Goal: Complete application form

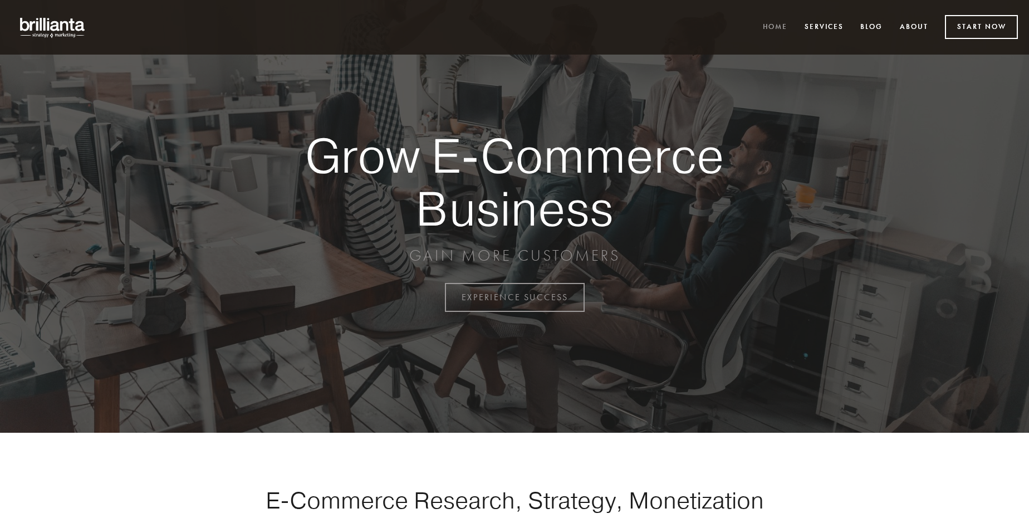
scroll to position [2920, 0]
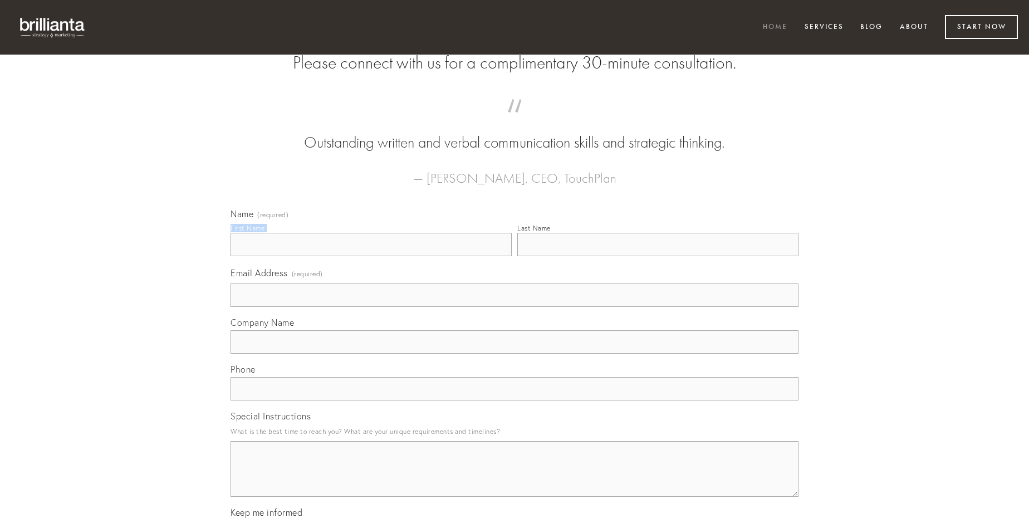
type input "[PERSON_NAME]"
click at [658, 256] on input "Last Name" at bounding box center [657, 244] width 281 height 23
type input "[PERSON_NAME]"
click at [515, 307] on input "Email Address (required)" at bounding box center [515, 295] width 568 height 23
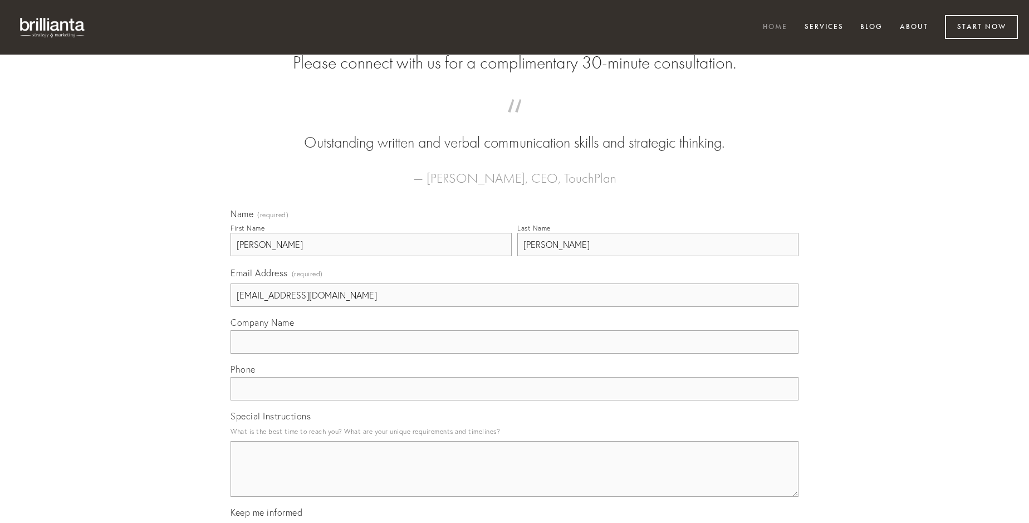
type input "[EMAIL_ADDRESS][DOMAIN_NAME]"
click at [515, 354] on input "Company Name" at bounding box center [515, 341] width 568 height 23
type input "spoliatio"
click at [515, 400] on input "text" at bounding box center [515, 388] width 568 height 23
click at [515, 479] on textarea "Special Instructions" at bounding box center [515, 469] width 568 height 56
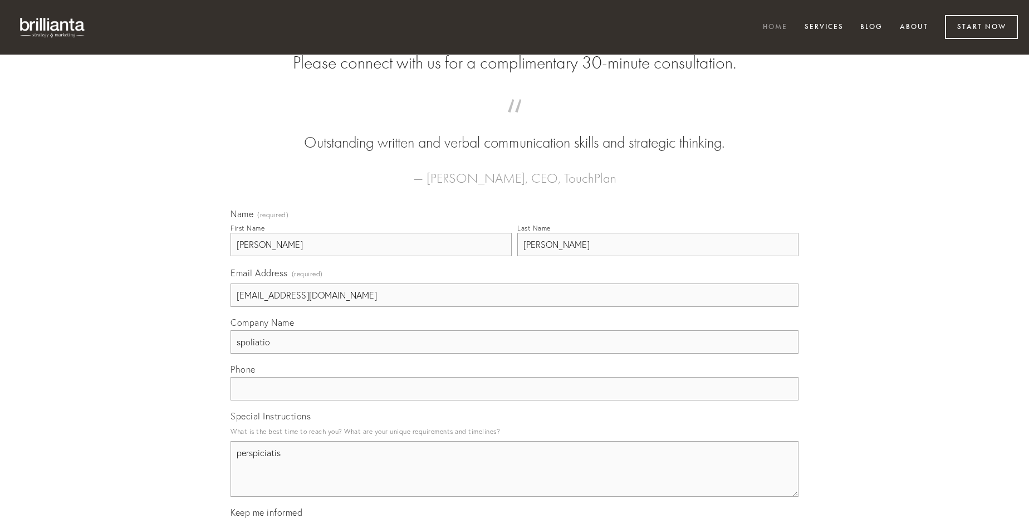
type textarea "perspiciatis"
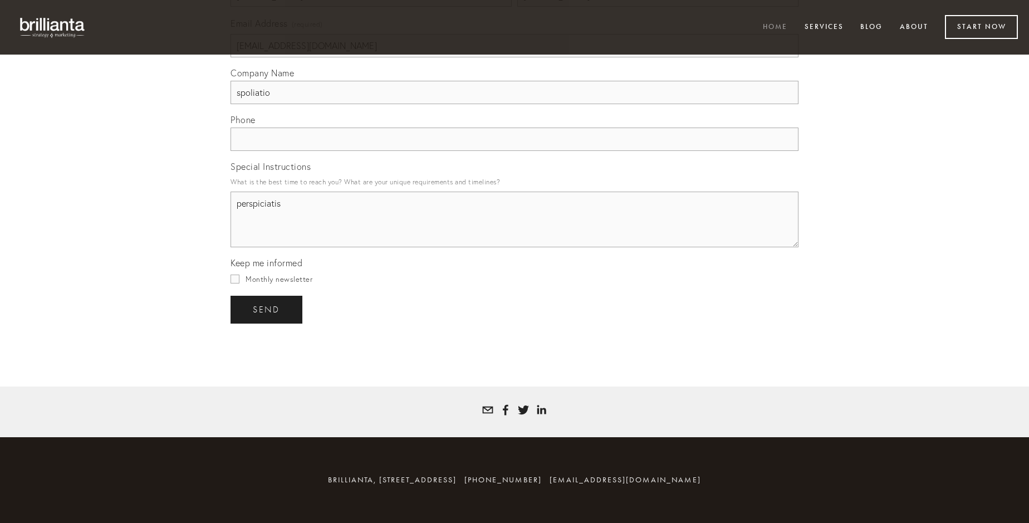
click at [267, 309] on span "send" at bounding box center [266, 310] width 27 height 10
